Goal: Check status: Check status

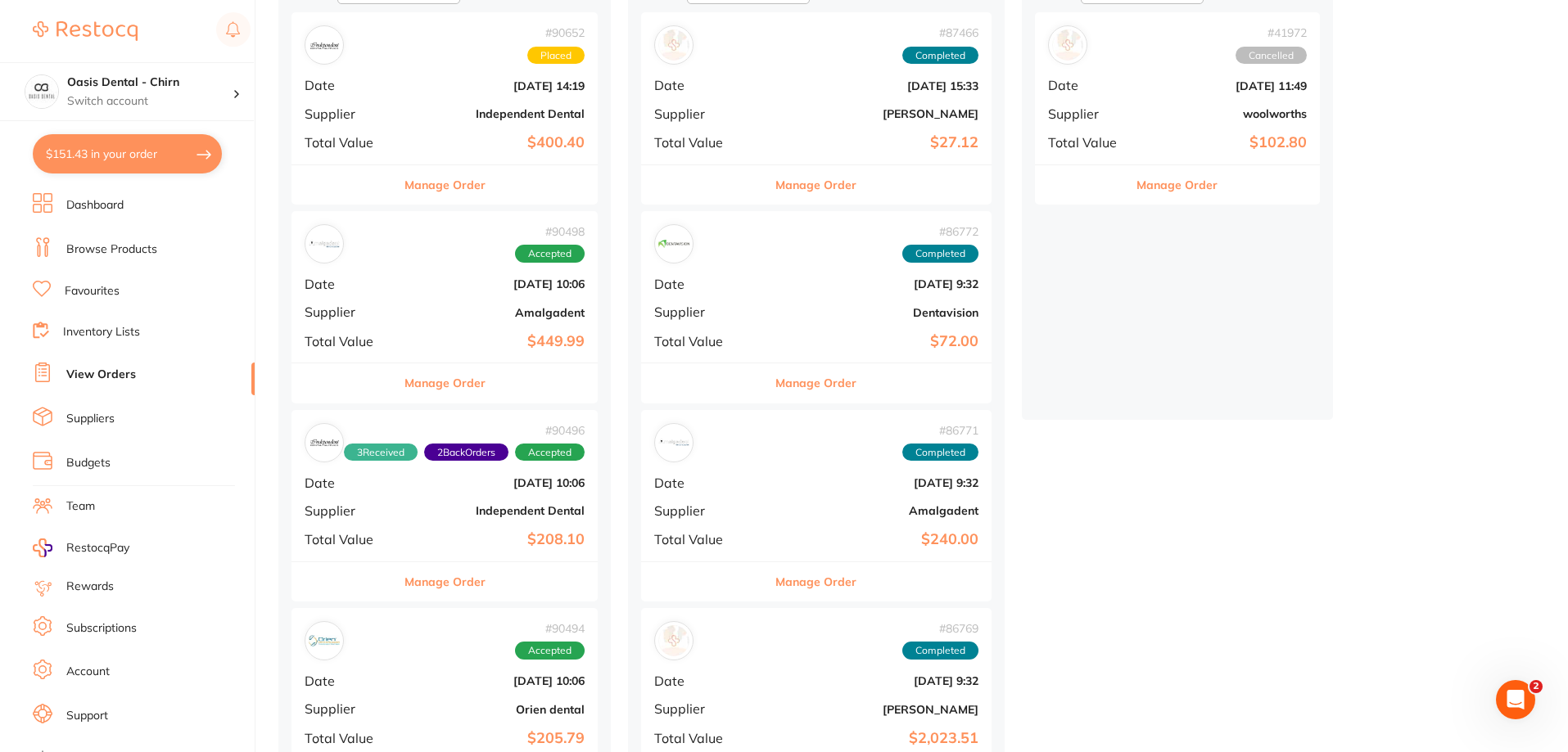
scroll to position [245, 0]
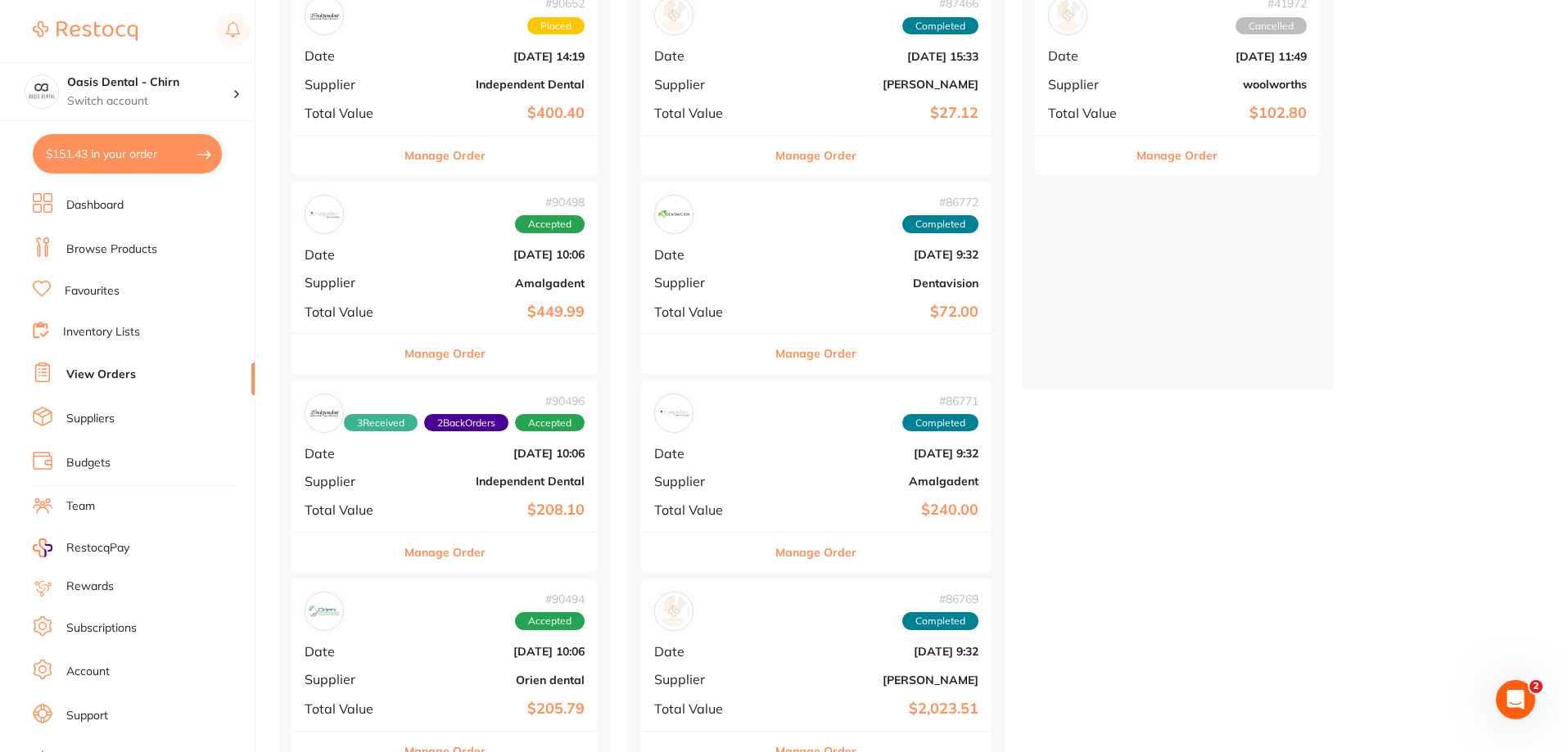
click at [543, 499] on div "# 90496 3 Received 2 Back Orders Accepted Date [DATE] 10:06 Supplier Independen…" at bounding box center [444, 456] width 306 height 151
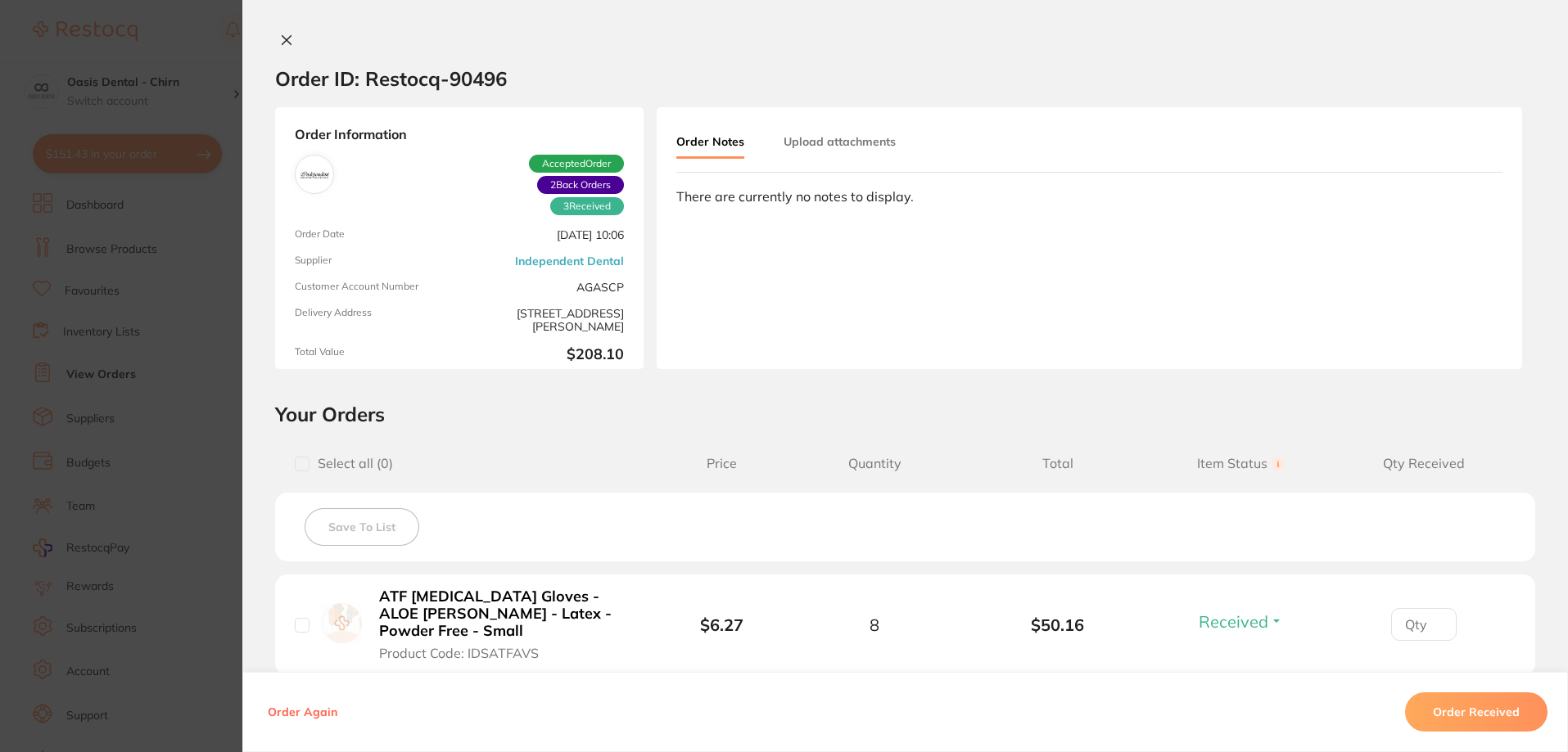
click at [282, 40] on icon at bounding box center [287, 40] width 9 height 9
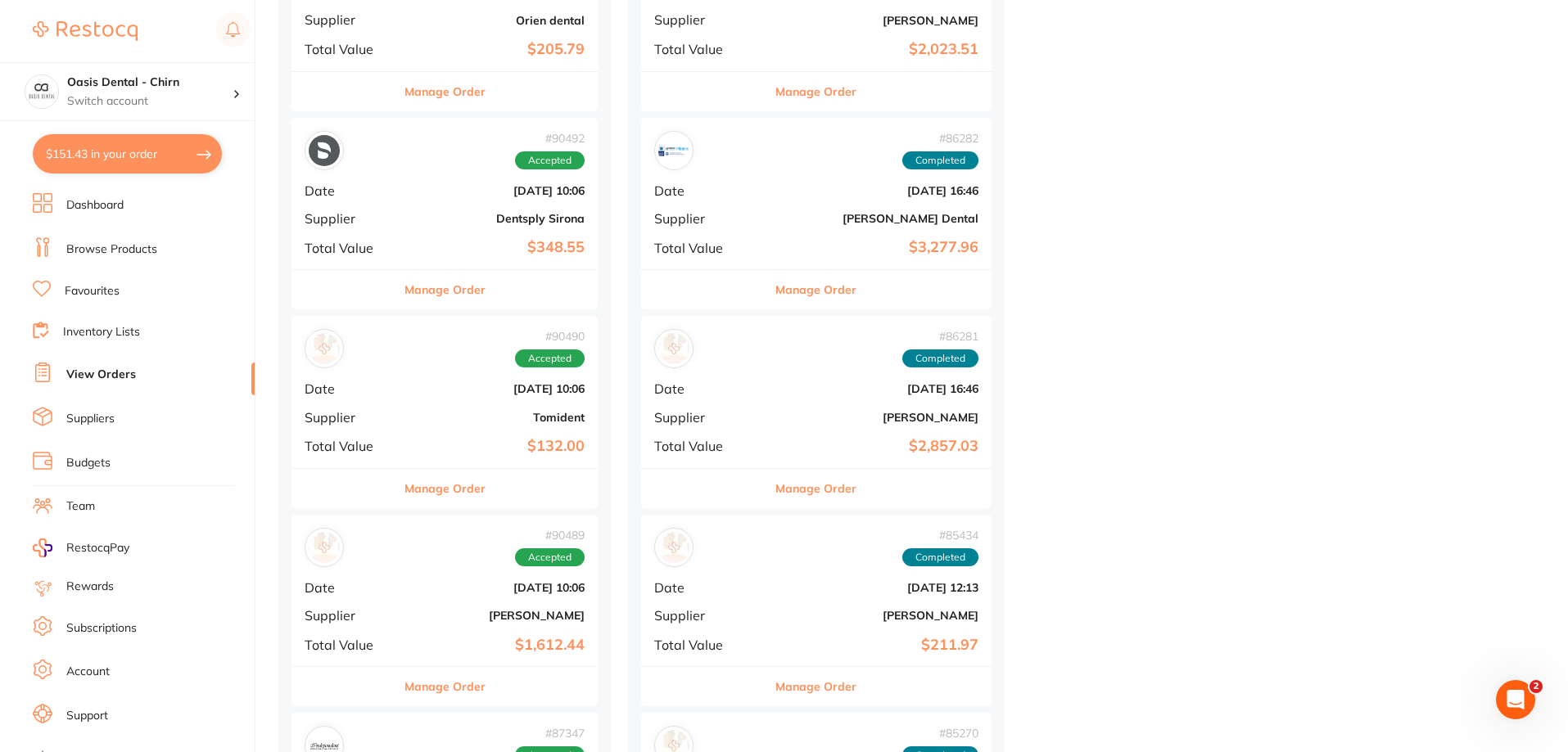
scroll to position [982, 0]
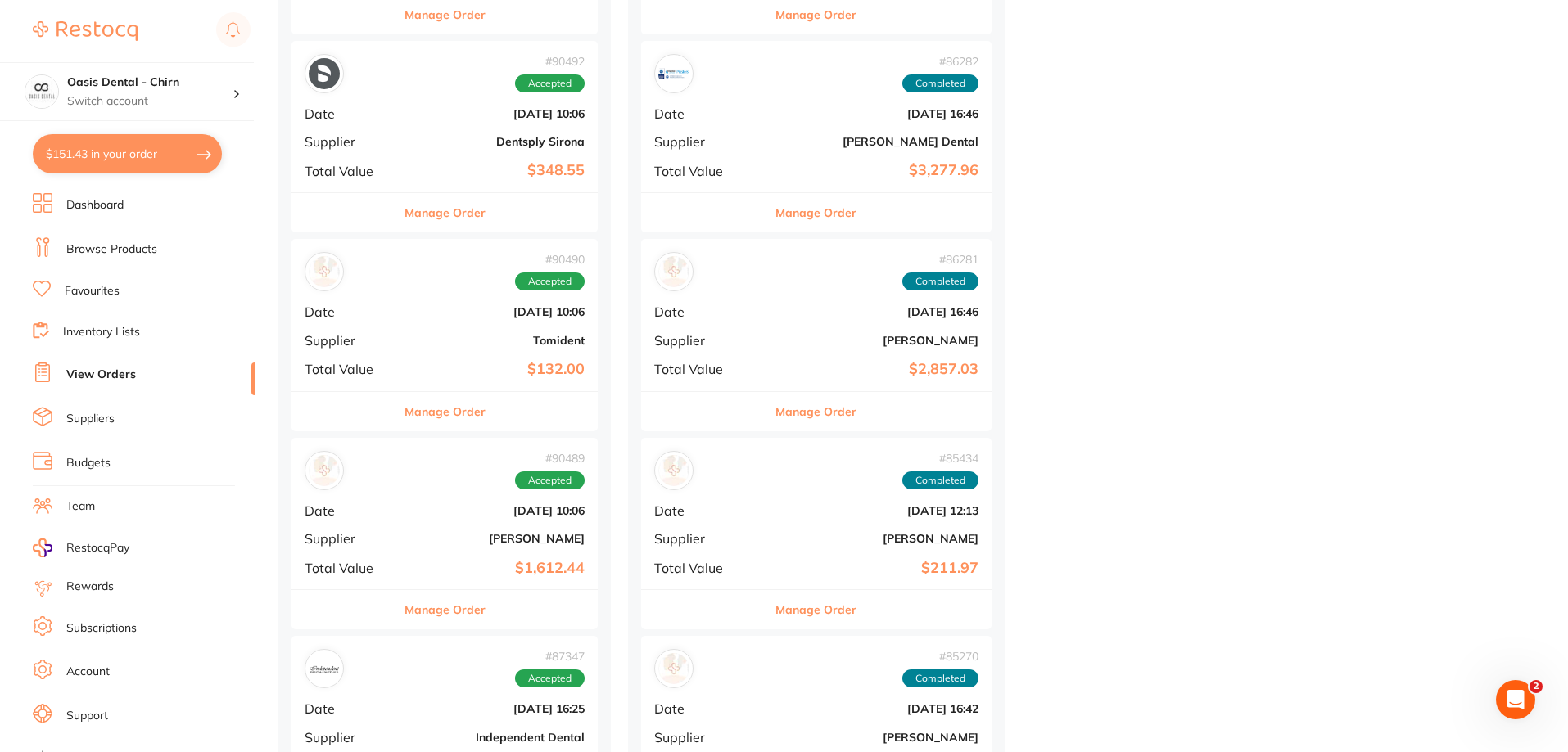
click at [491, 554] on div "# 90489 Accepted Date [DATE] 10:06 Supplier [PERSON_NAME] Total Value $1,612.44" at bounding box center [444, 514] width 306 height 151
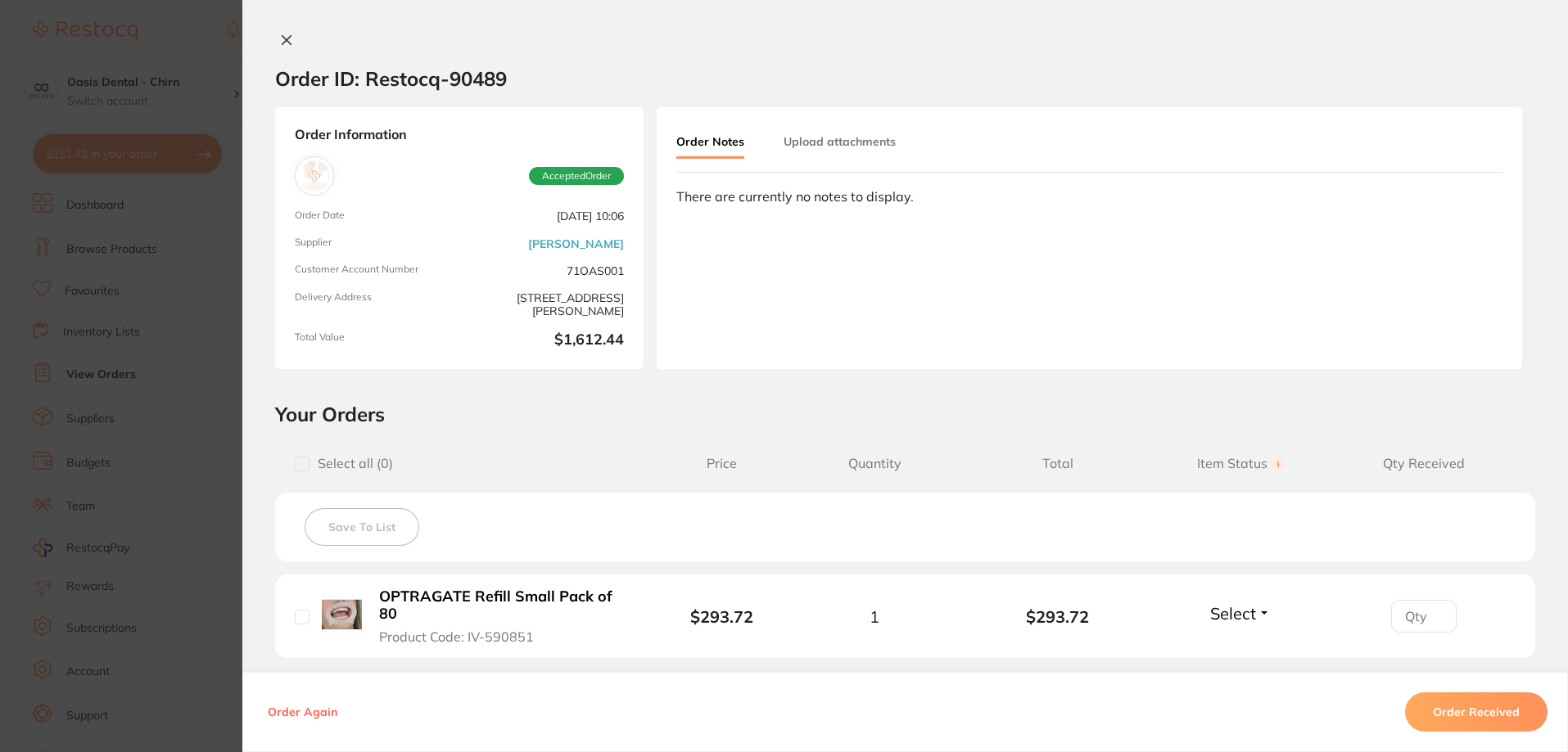
click at [281, 36] on icon at bounding box center [287, 40] width 13 height 13
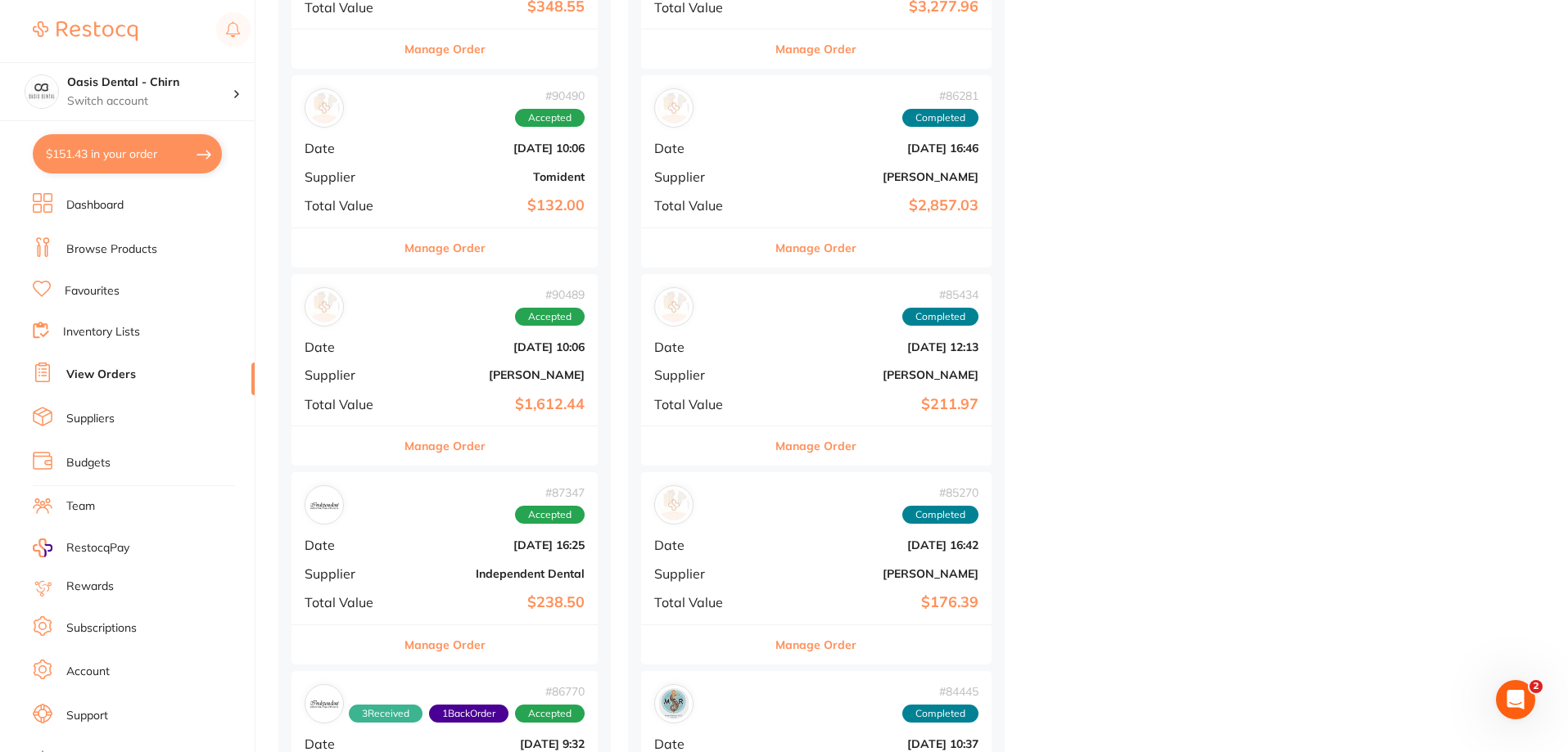
scroll to position [1392, 0]
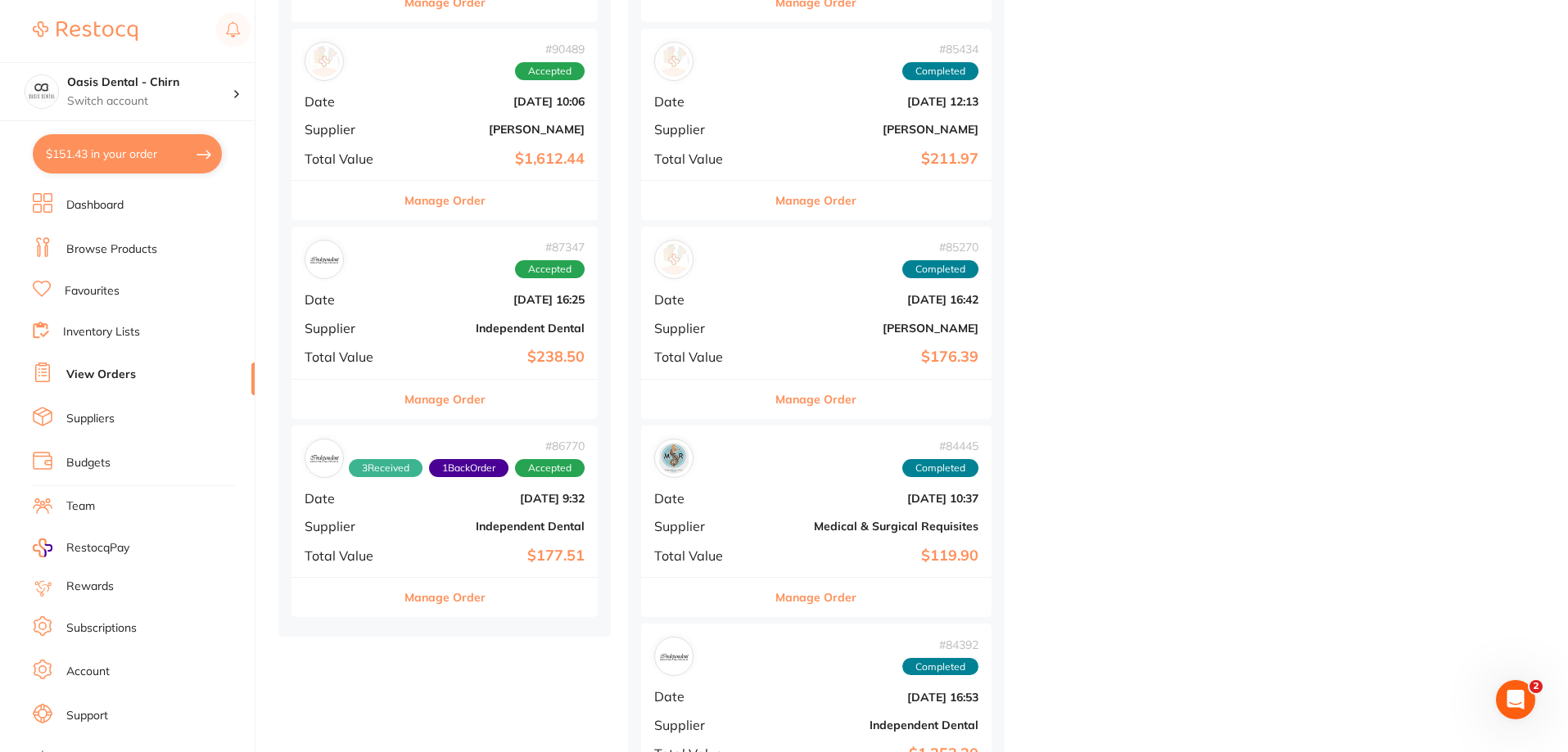
click at [527, 549] on b "$177.51" at bounding box center [496, 556] width 178 height 17
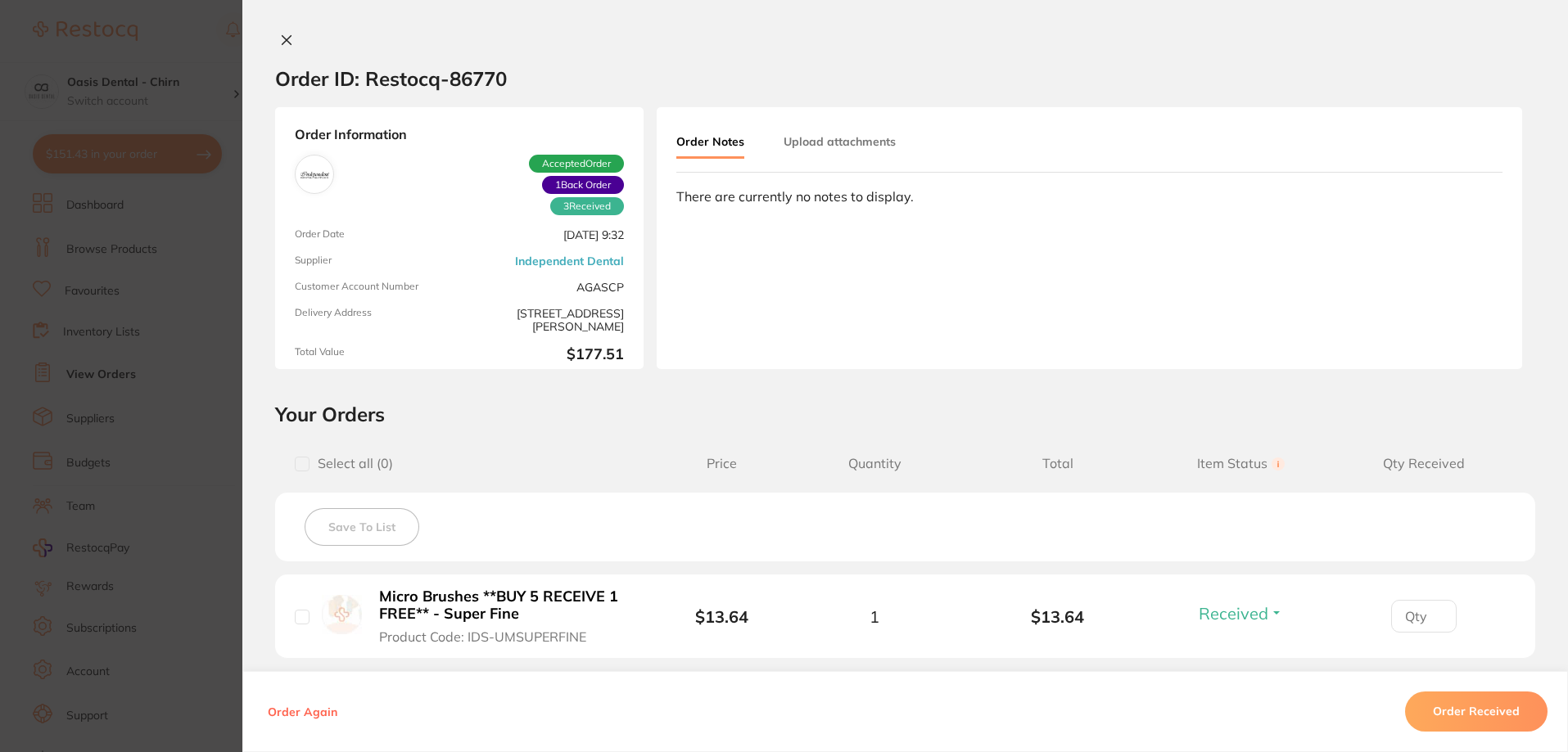
click at [277, 39] on button at bounding box center [286, 41] width 23 height 17
